Goal: Task Accomplishment & Management: Manage account settings

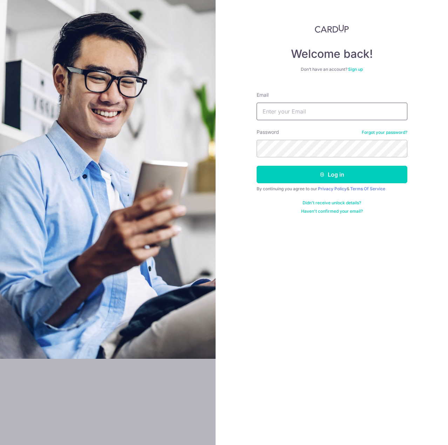
click at [301, 116] on input "Email" at bounding box center [331, 112] width 151 height 18
type input "[PERSON_NAME][EMAIL_ADDRESS][DOMAIN_NAME]"
click at [256, 166] on button "Log in" at bounding box center [331, 175] width 151 height 18
